Goal: Obtain resource: Obtain resource

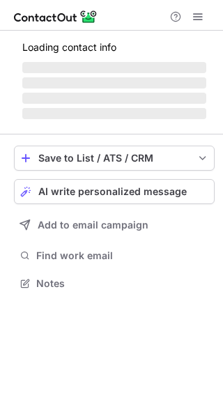
scroll to position [270, 223]
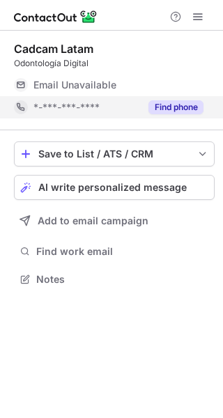
click at [177, 107] on button "Find phone" at bounding box center [176, 107] width 55 height 14
